Goal: Task Accomplishment & Management: Use online tool/utility

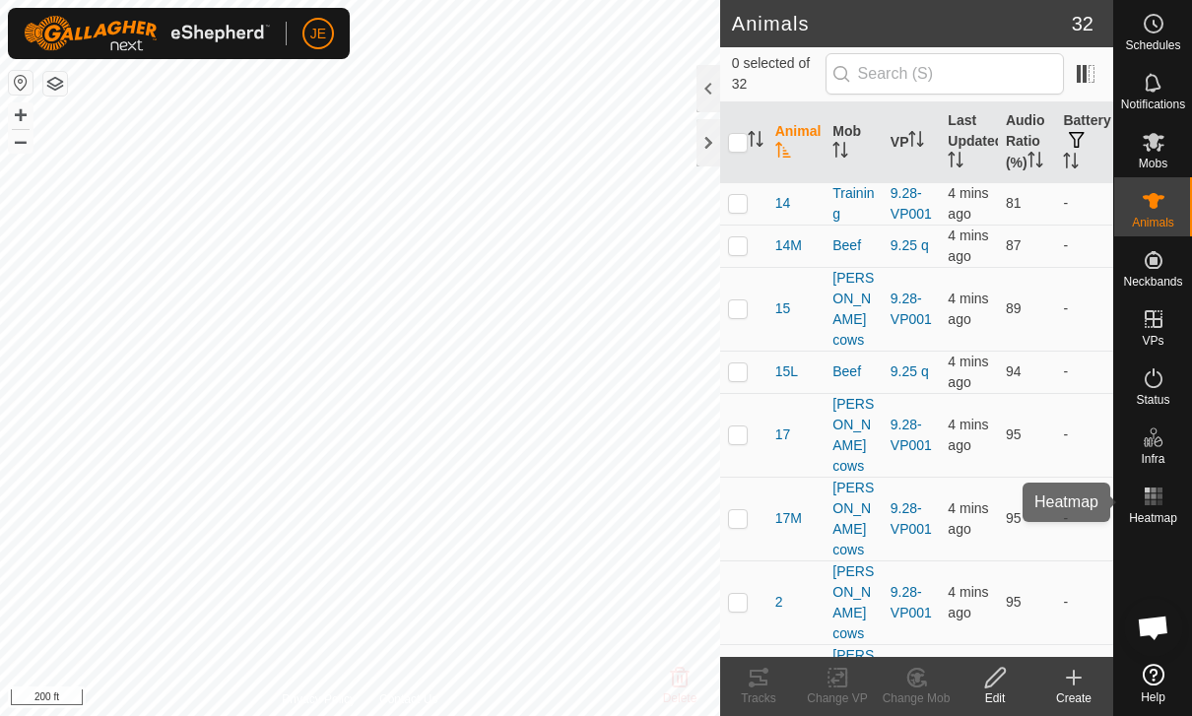
click at [1155, 491] on rect at bounding box center [1152, 489] width 5 height 5
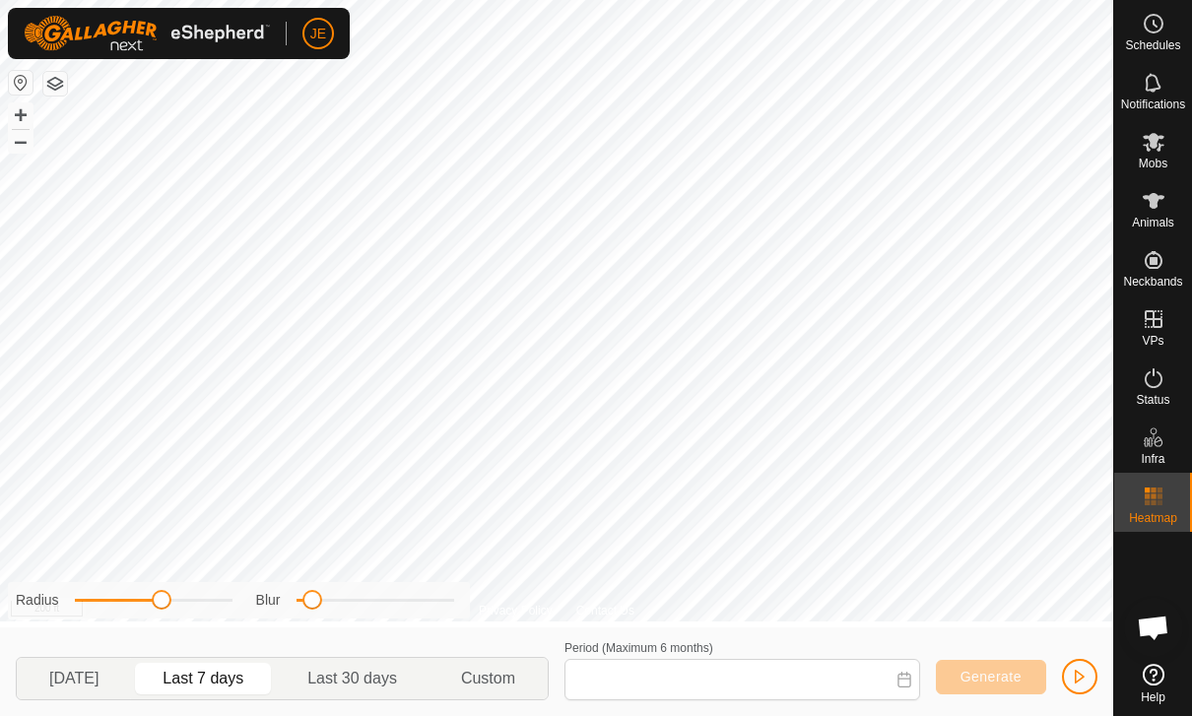
type input "[DATE] - [DATE]"
click at [1080, 674] on span "button" at bounding box center [1080, 677] width 16 height 16
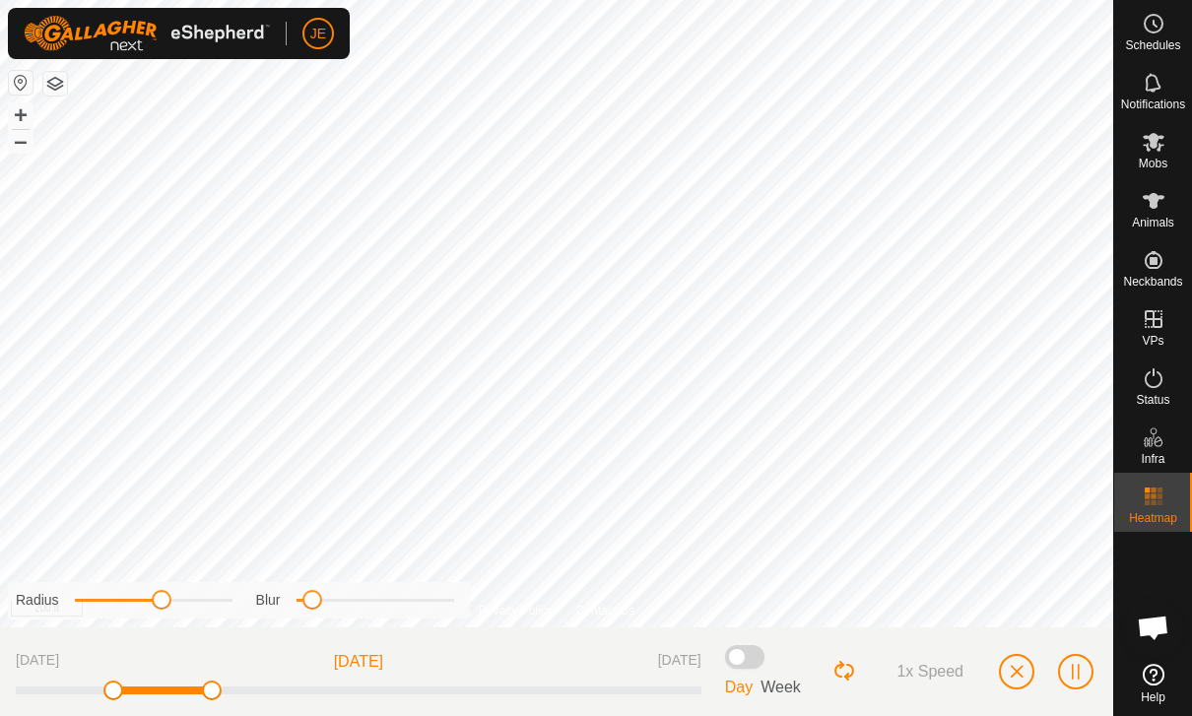
click at [1014, 670] on span "button" at bounding box center [1016, 672] width 16 height 16
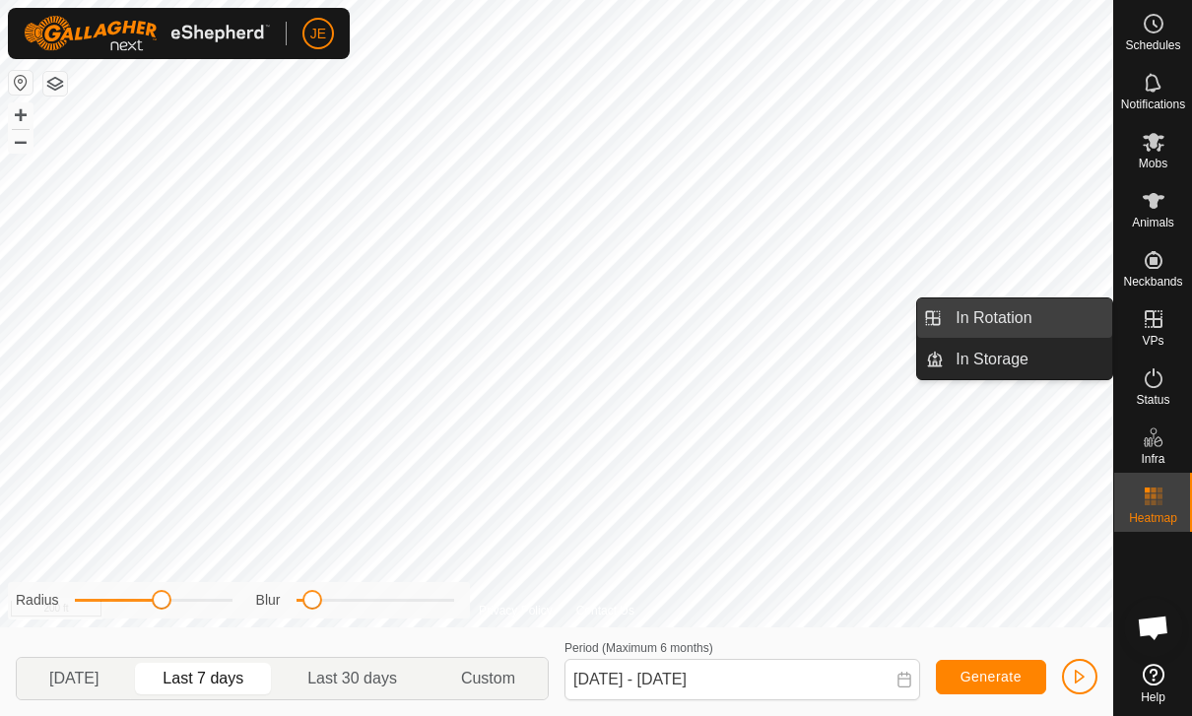
click at [1040, 311] on link "In Rotation" at bounding box center [1027, 317] width 168 height 39
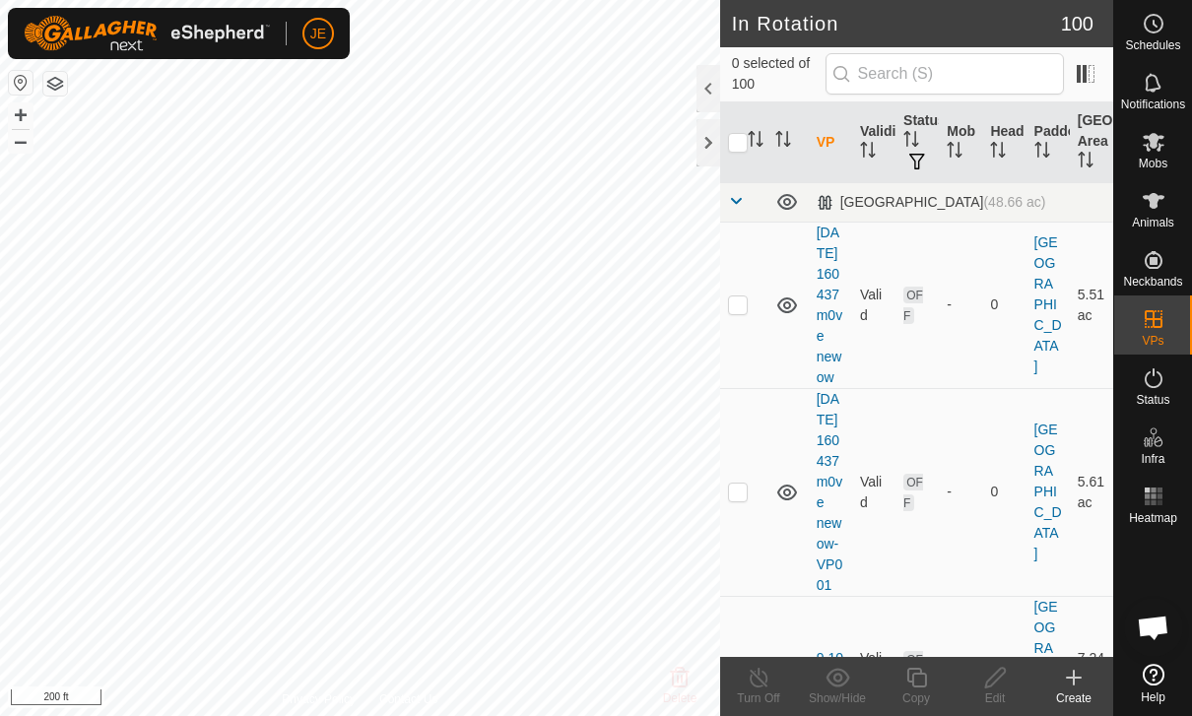
click at [1075, 674] on icon at bounding box center [1074, 678] width 24 height 24
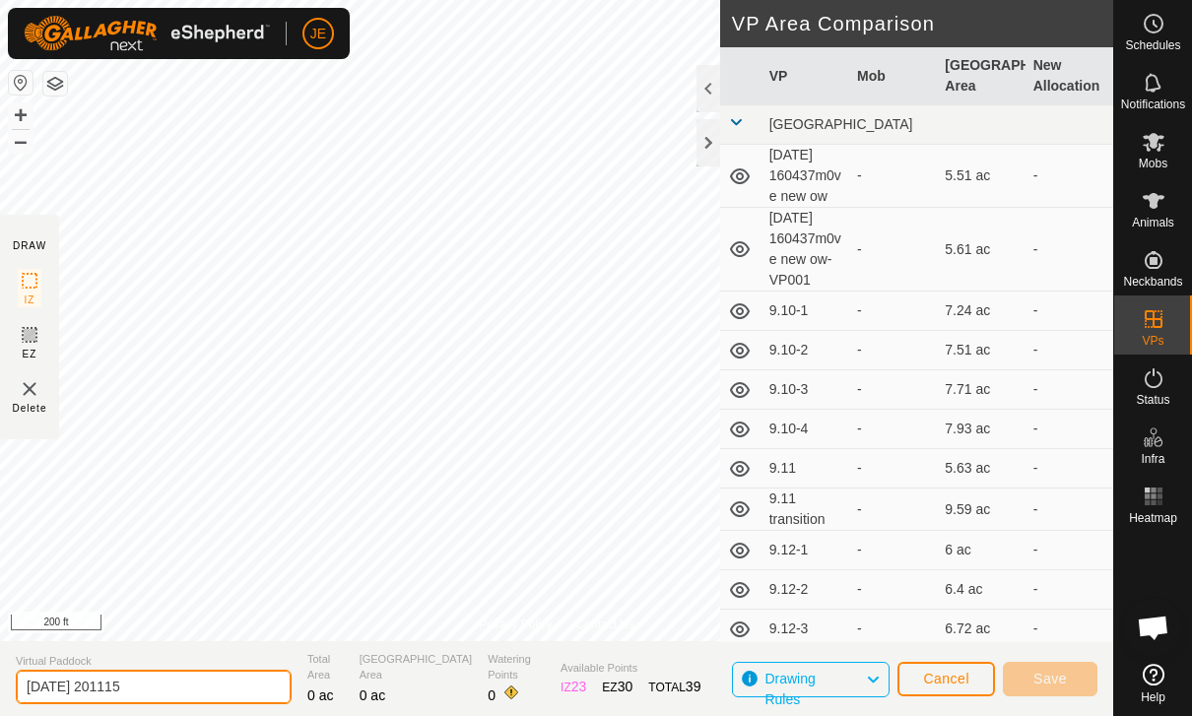
click at [162, 699] on input "[DATE] 201115" at bounding box center [154, 687] width 276 height 34
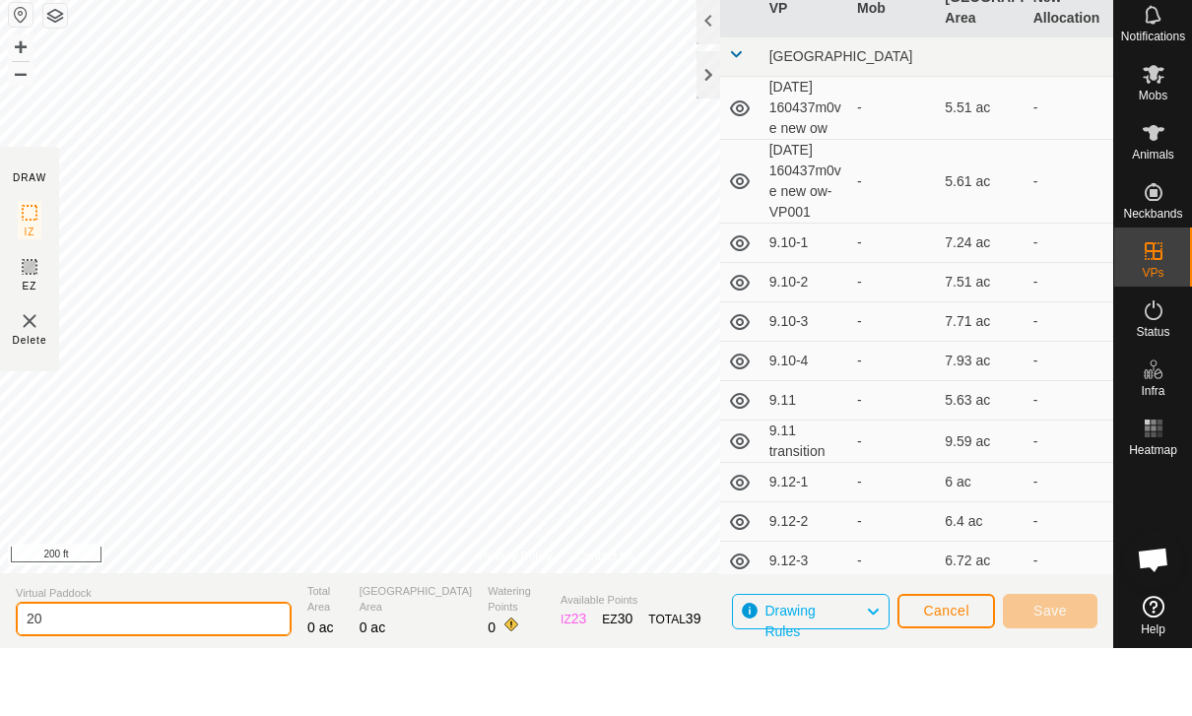
type input "2"
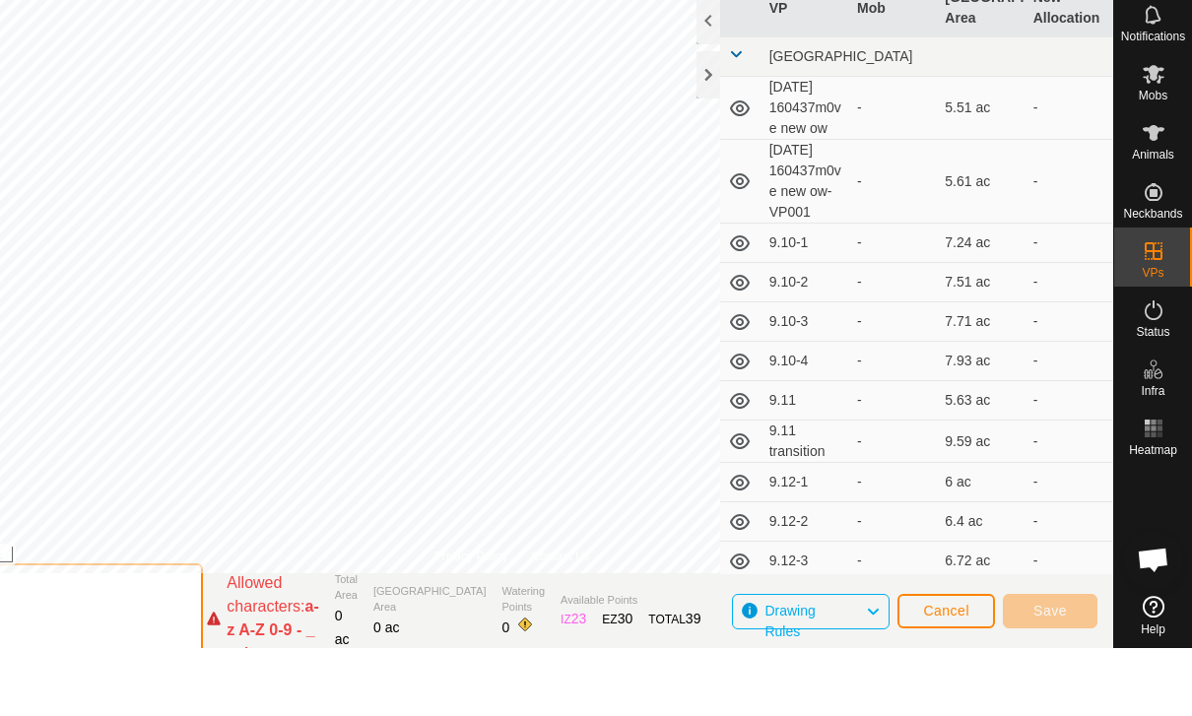
type input "?"
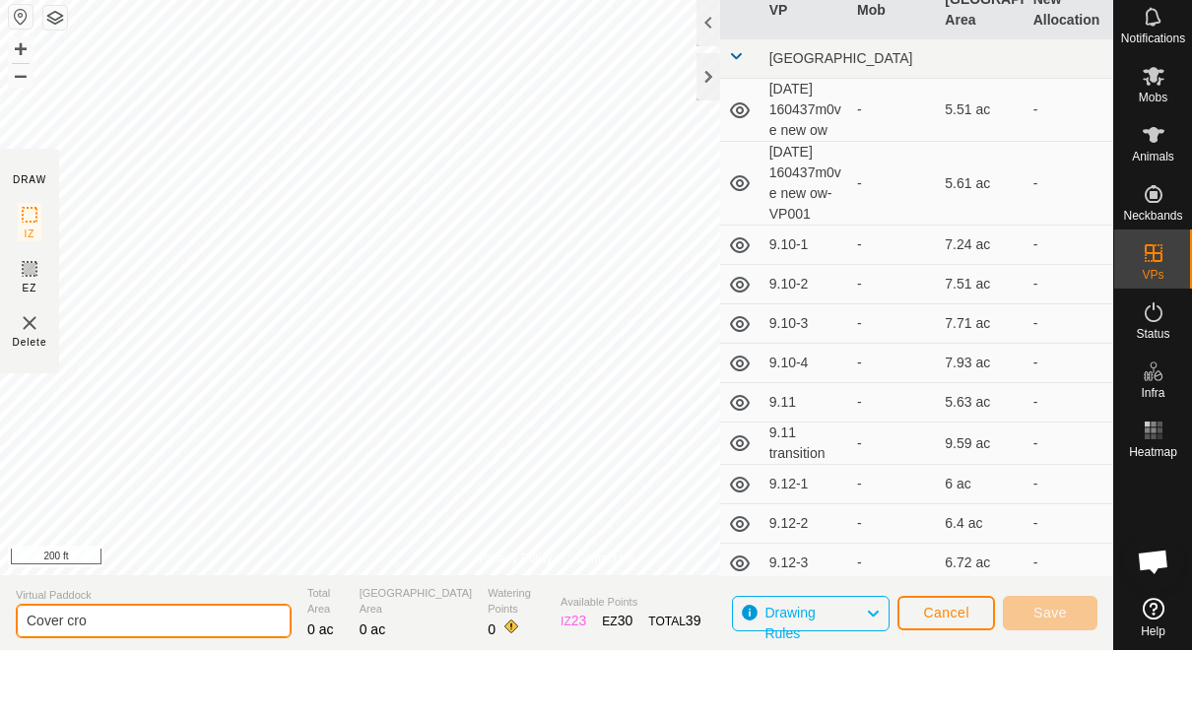
type input "Cover crop"
click at [935, 671] on span "Cancel" at bounding box center [946, 679] width 46 height 16
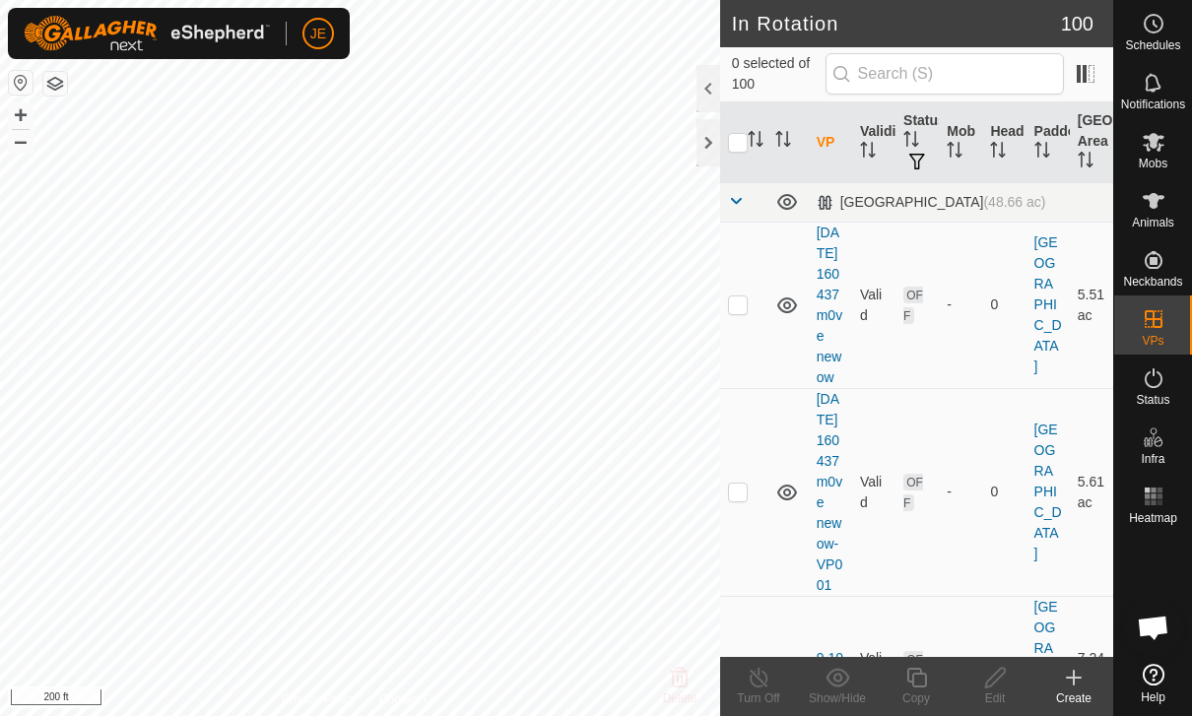
click at [1076, 683] on icon at bounding box center [1074, 678] width 24 height 24
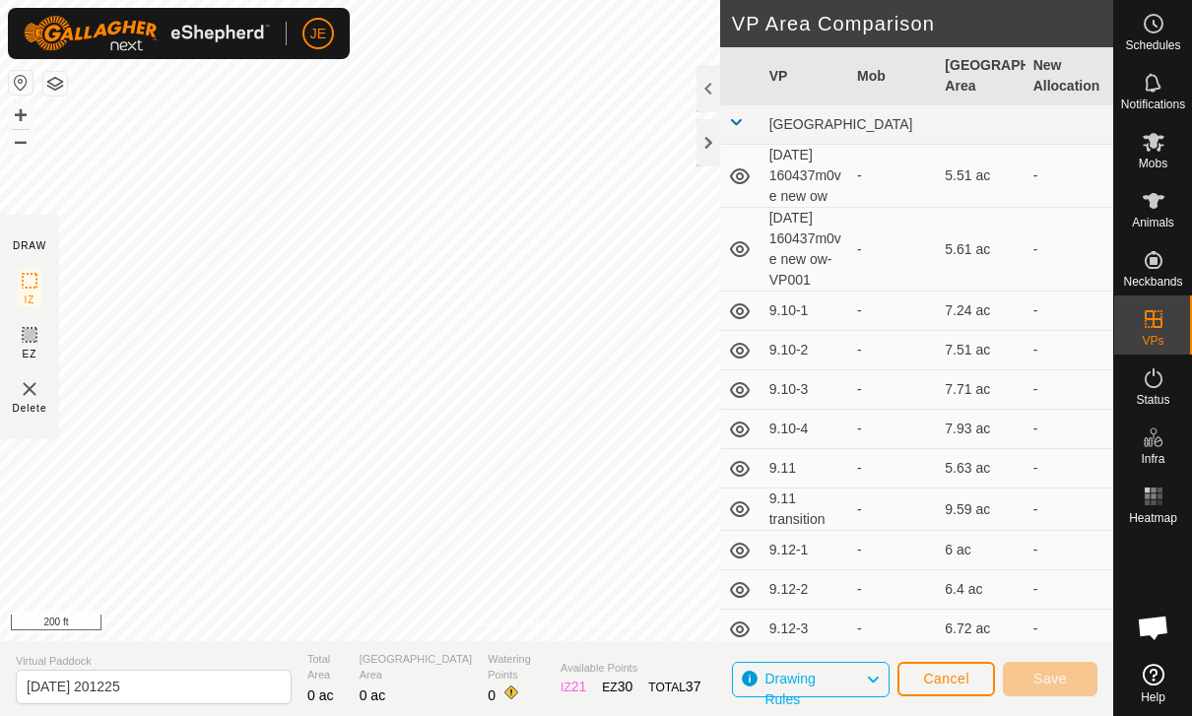
click at [958, 673] on span "Cancel" at bounding box center [946, 679] width 46 height 16
